Goal: Task Accomplishment & Management: Use online tool/utility

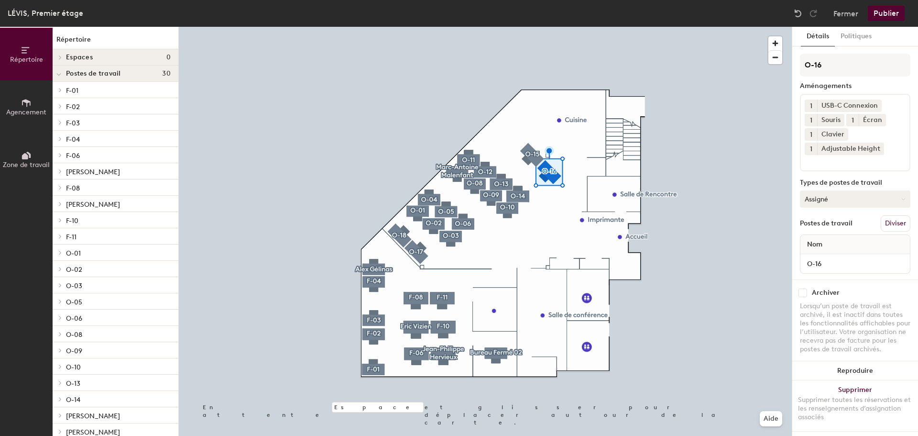
click at [864, 203] on button "Assigné" at bounding box center [855, 198] width 110 height 17
click at [850, 243] on div "À la journée" at bounding box center [849, 243] width 96 height 14
click at [887, 16] on button "Publier" at bounding box center [886, 13] width 37 height 15
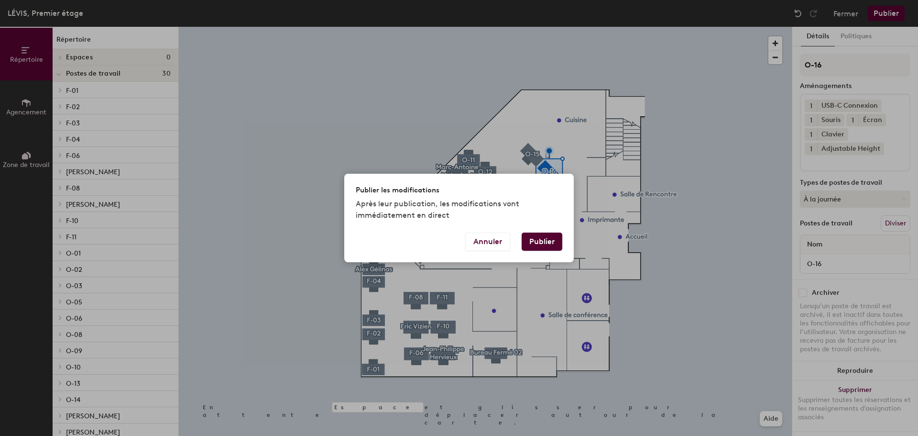
click at [539, 239] on button "Publier" at bounding box center [542, 241] width 41 height 18
